Goal: Navigation & Orientation: Find specific page/section

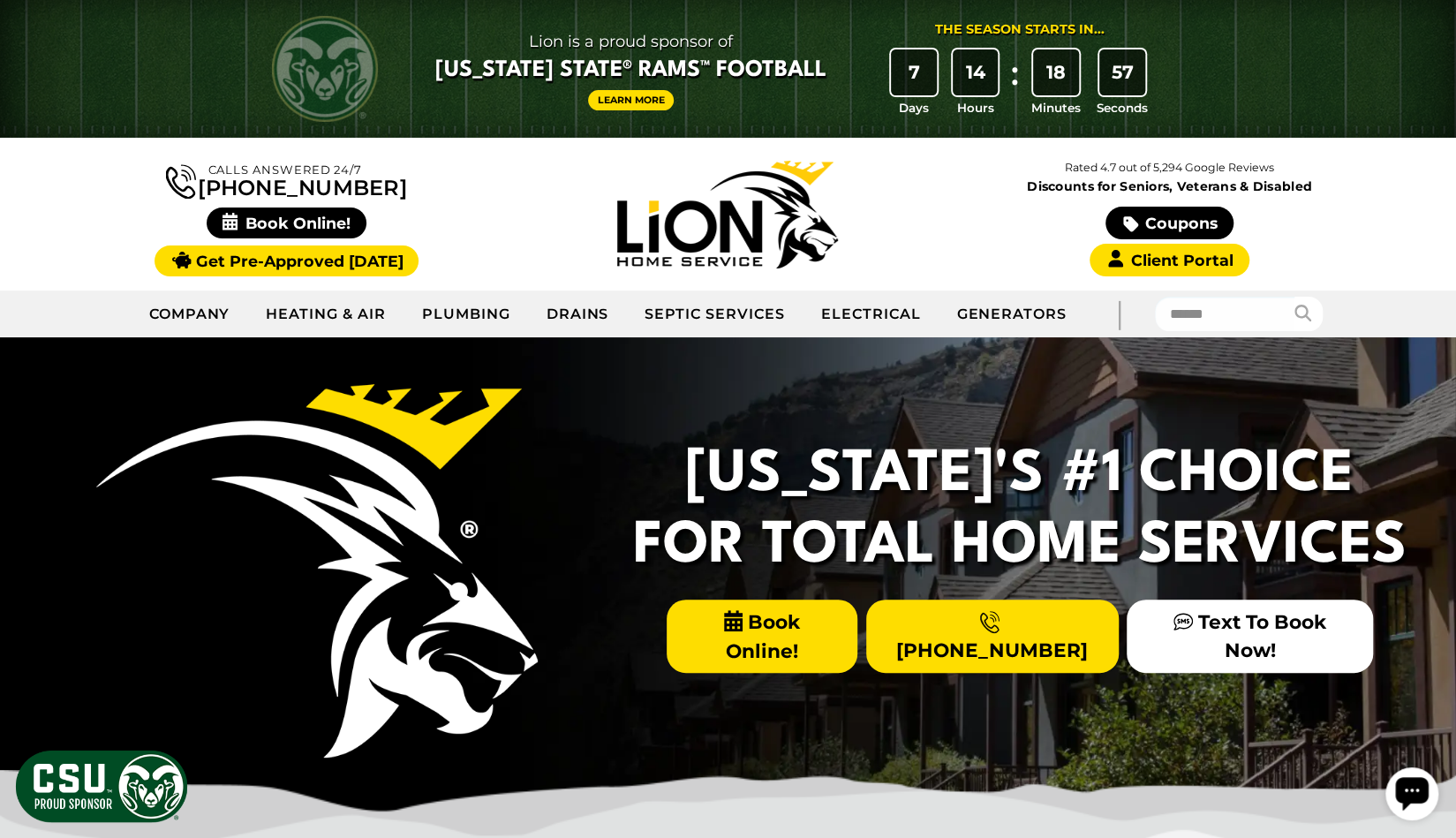
click at [752, 630] on span "Book Online!" at bounding box center [762, 635] width 191 height 73
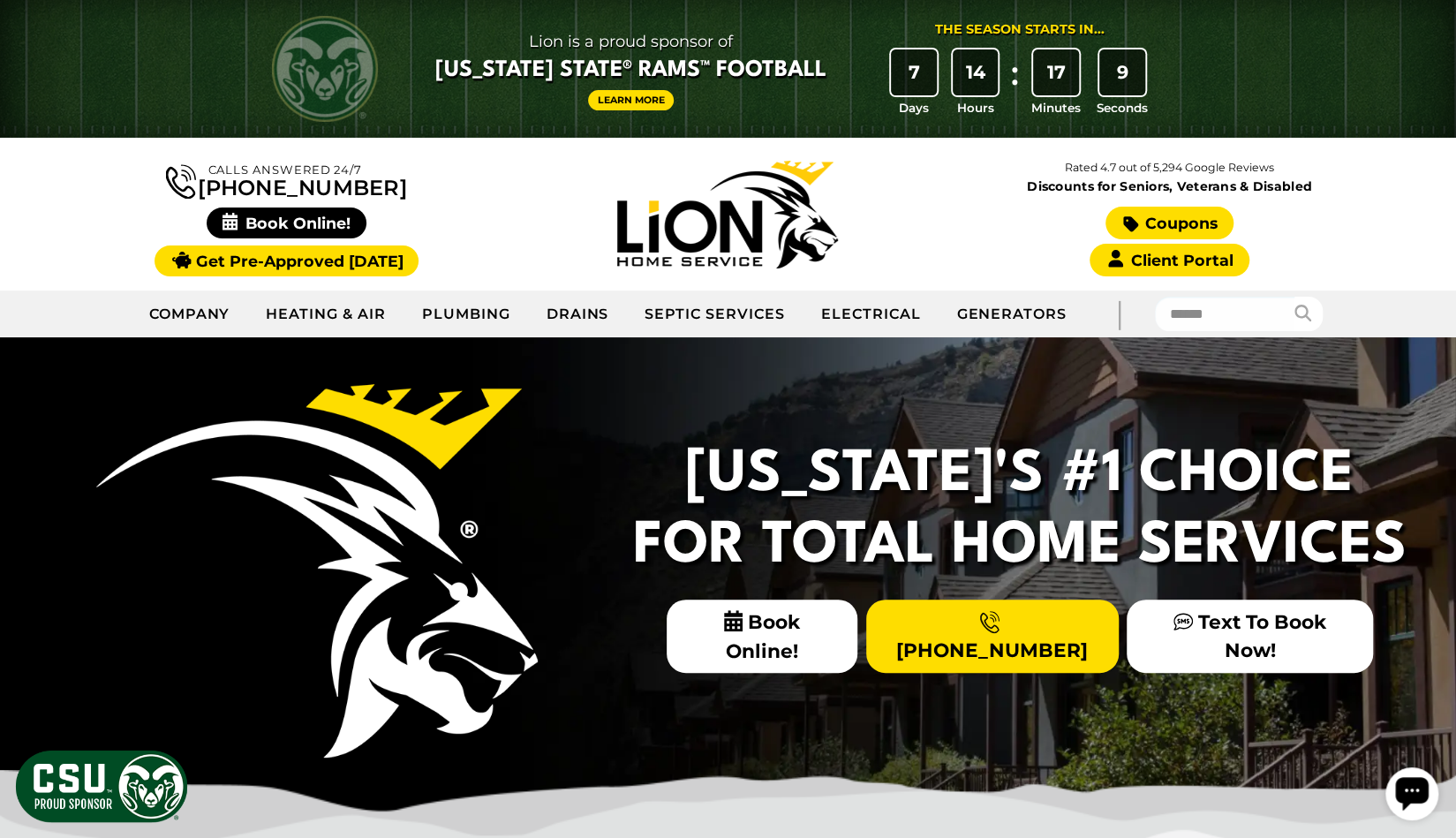
click at [1184, 224] on link "Coupons" at bounding box center [1168, 222] width 127 height 33
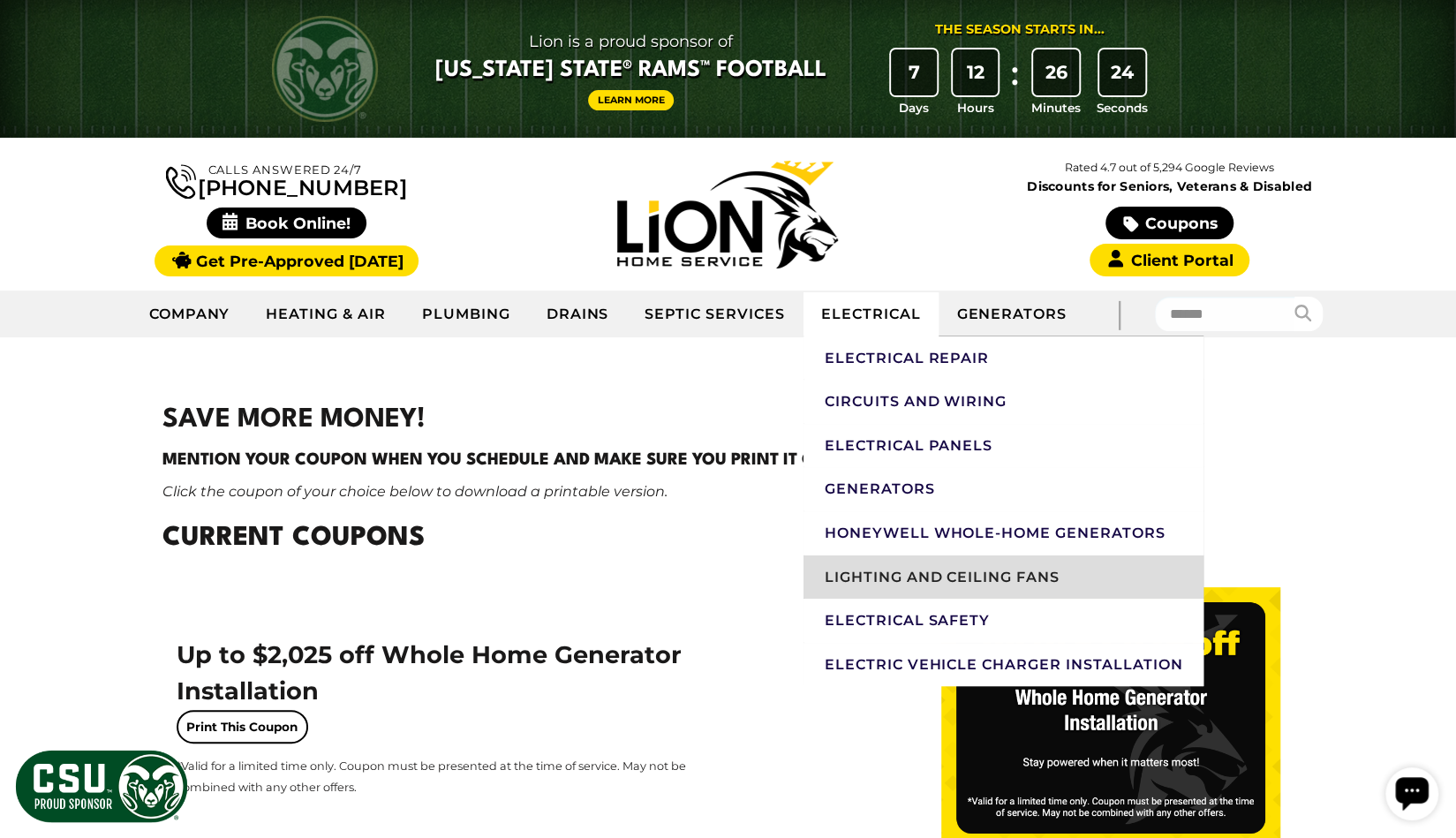
click at [868, 575] on link "Lighting And Ceiling Fans" at bounding box center [1004, 578] width 401 height 45
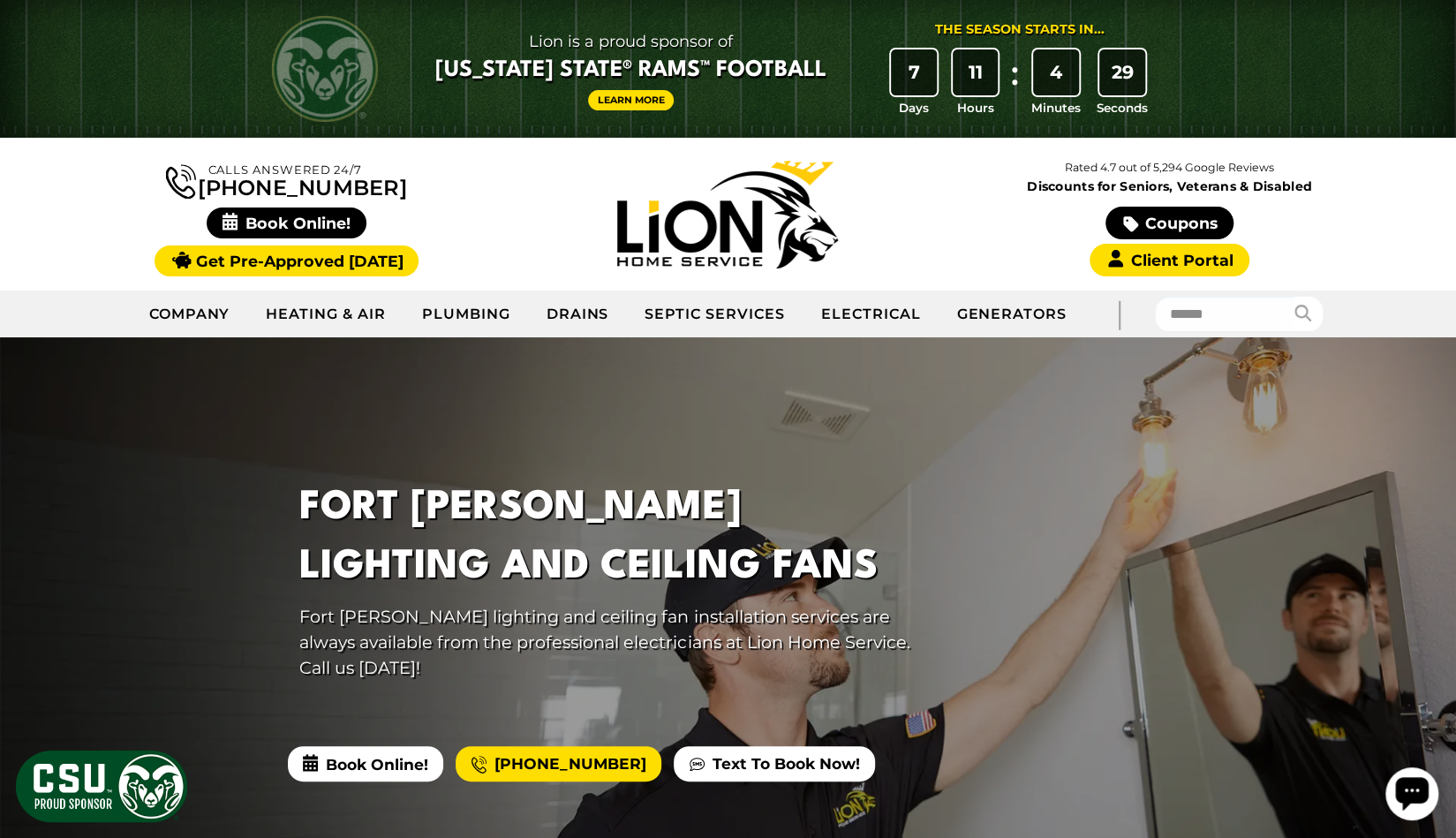
click at [750, 211] on img at bounding box center [727, 215] width 221 height 108
